Goal: Task Accomplishment & Management: Use online tool/utility

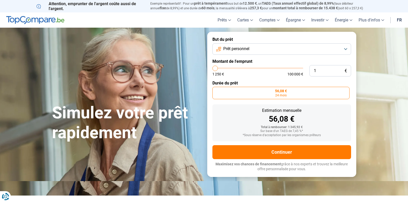
type input "15"
type input "1250"
type input "150"
type input "1250"
type input "1 500"
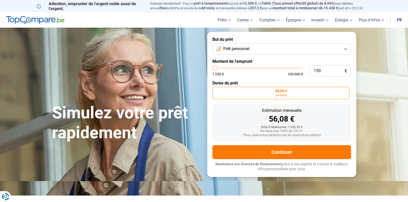
type input "1500"
type input "15 000"
type input "15000"
radio input "false"
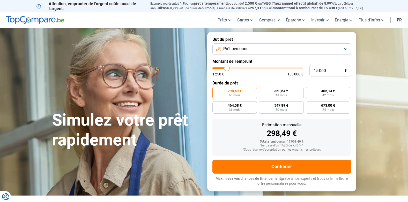
type input "15 000"
click at [378, 84] on section "Simulez votre prêt rapidement Simulez votre prêt rapidement But du prêt Prêt pe…" at bounding box center [204, 112] width 408 height 168
